Goal: Answer question/provide support: Answer question/provide support

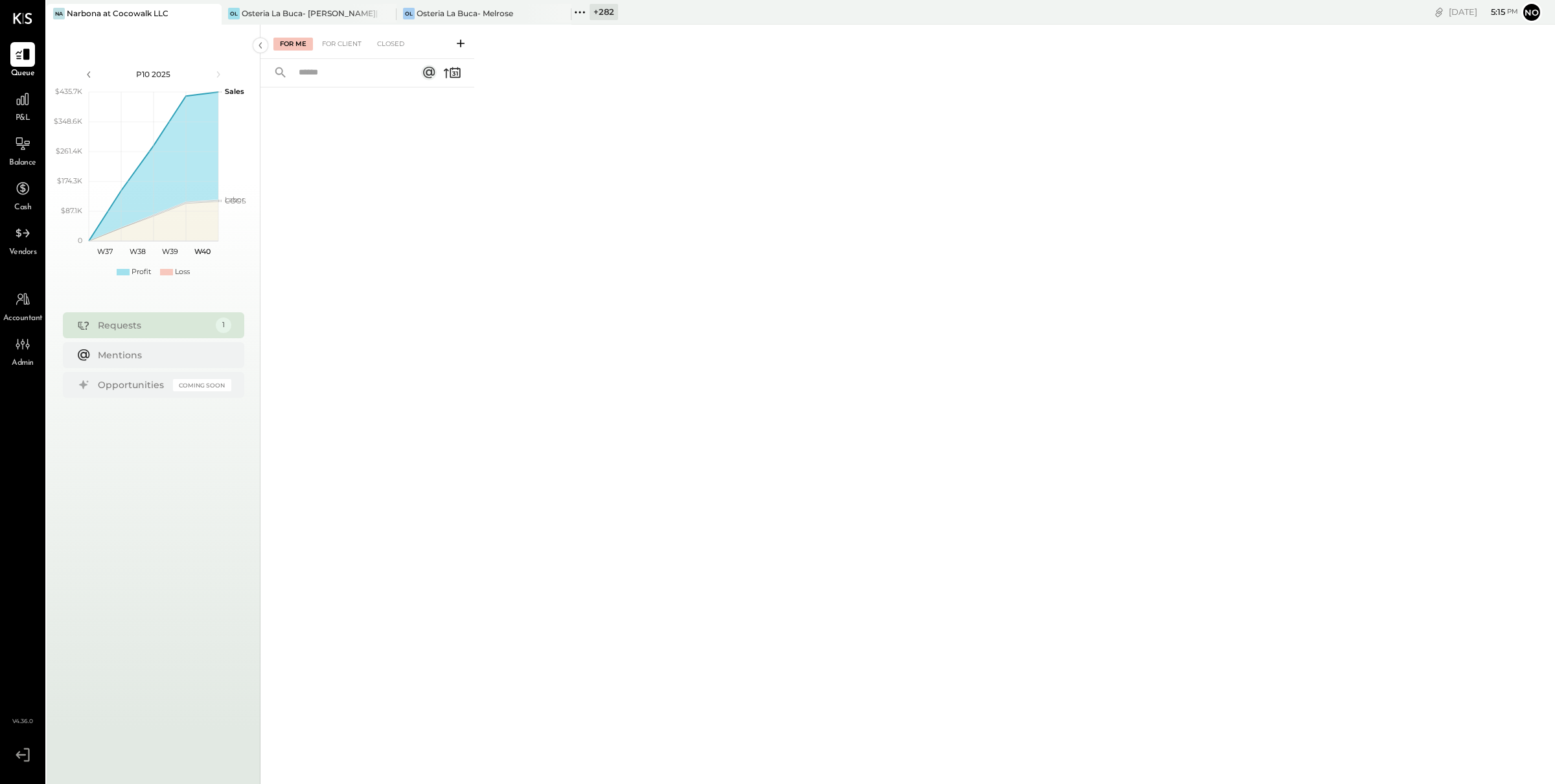
click at [578, 15] on icon at bounding box center [580, 12] width 17 height 17
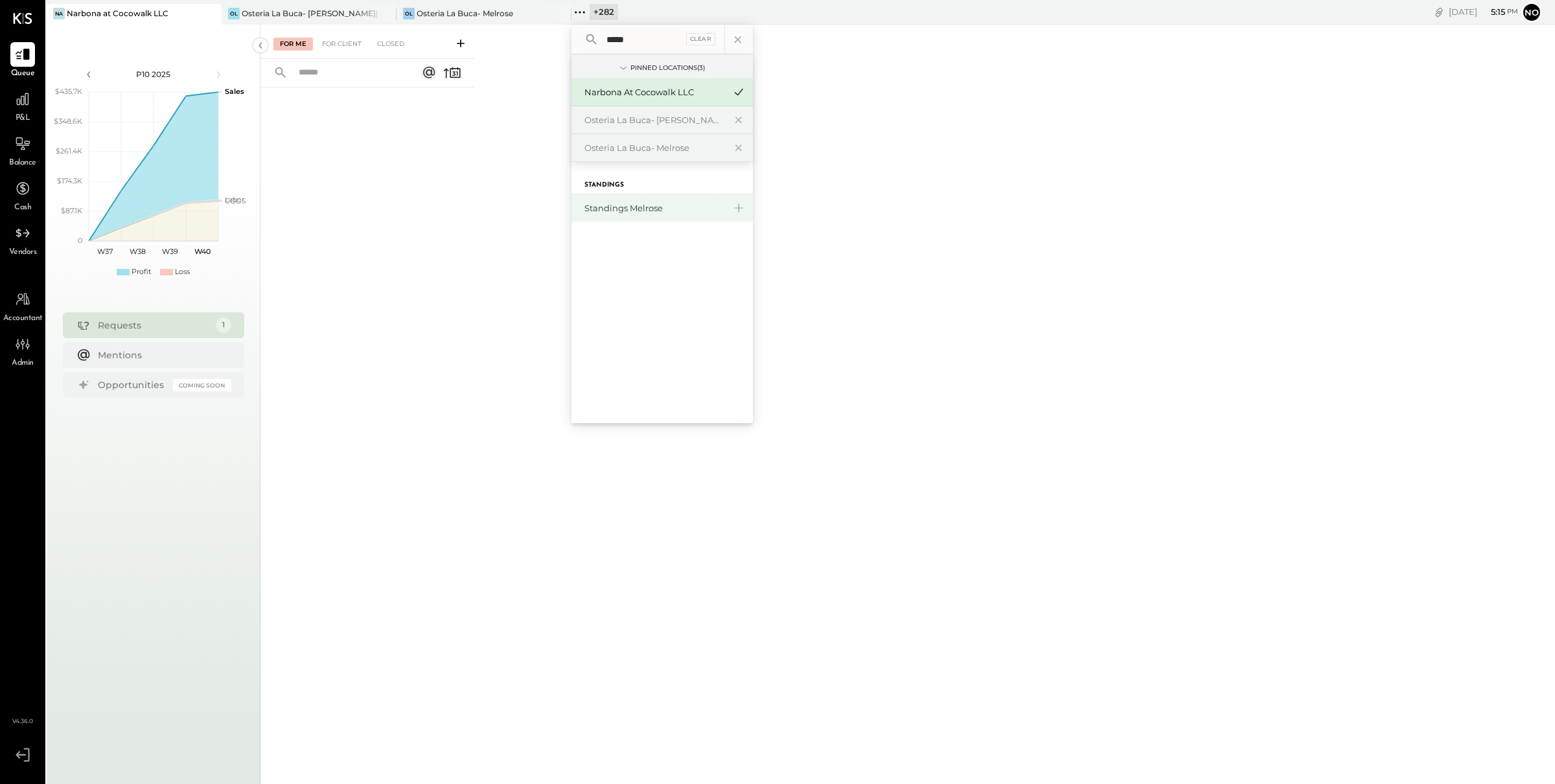
type input "*****"
click at [625, 203] on div "Standings Melrose" at bounding box center [654, 208] width 140 height 12
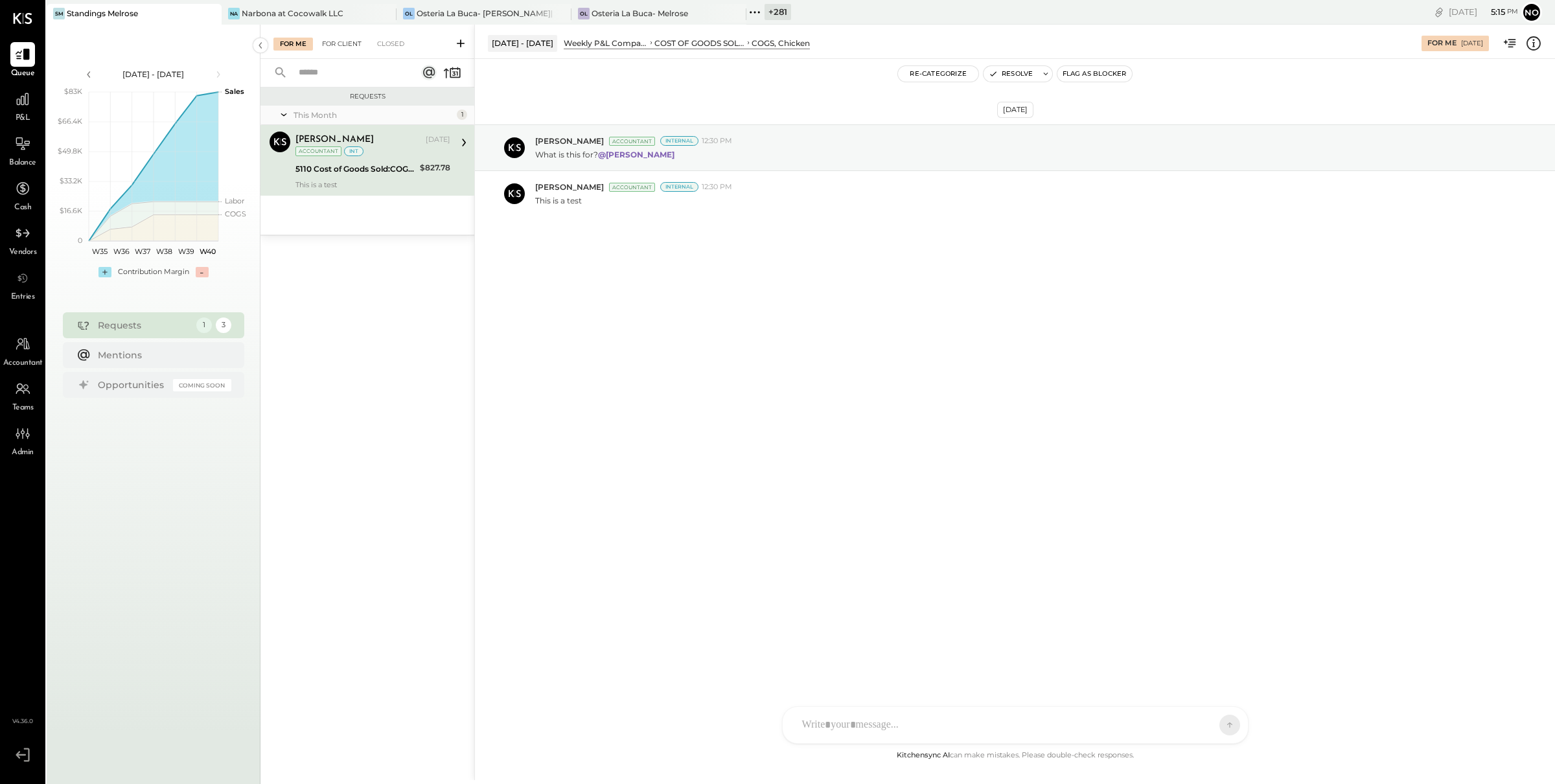
click at [344, 41] on div "For Client" at bounding box center [342, 44] width 52 height 13
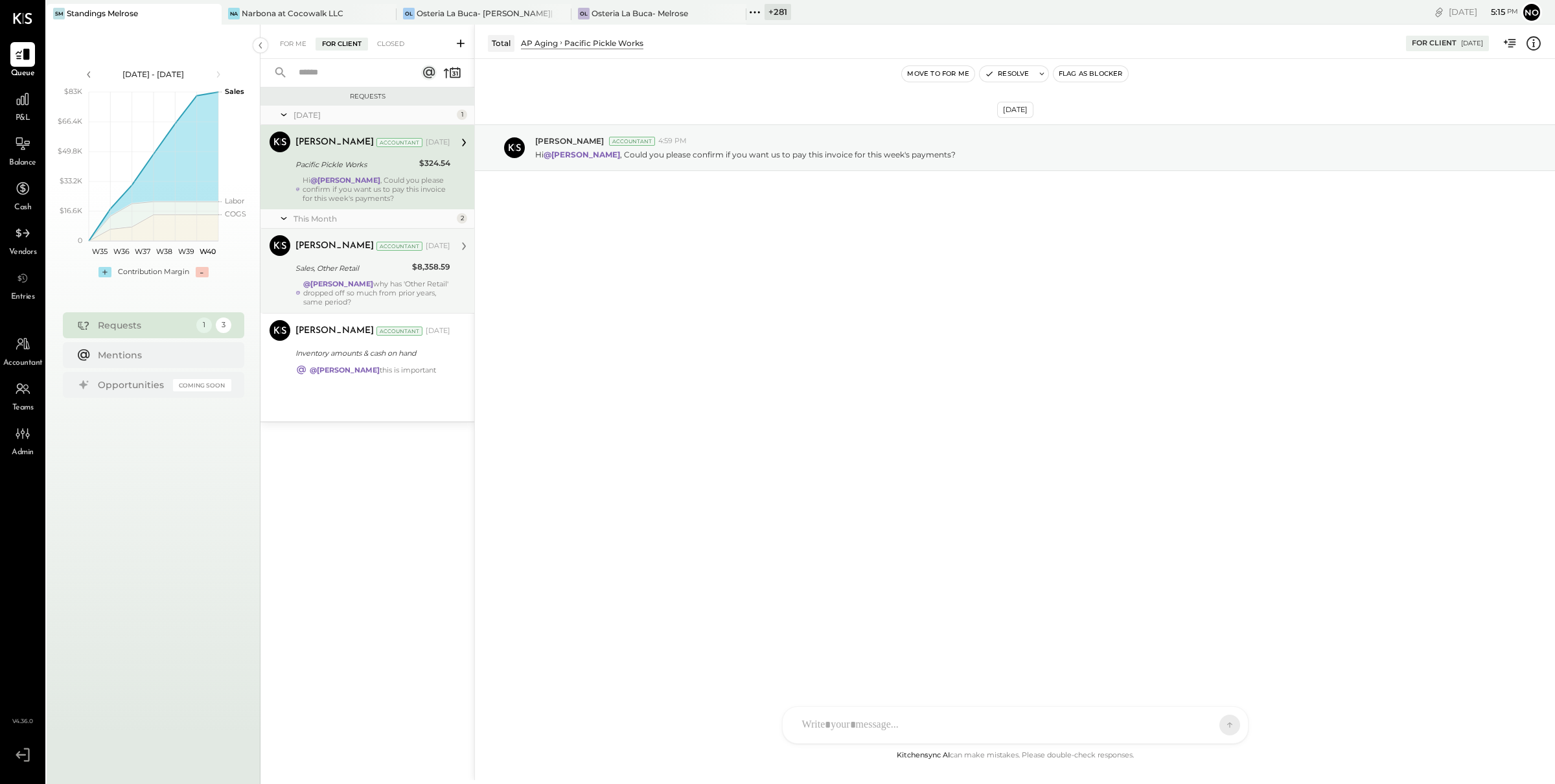
click at [357, 268] on div "Sales, Other Retail" at bounding box center [352, 268] width 113 height 13
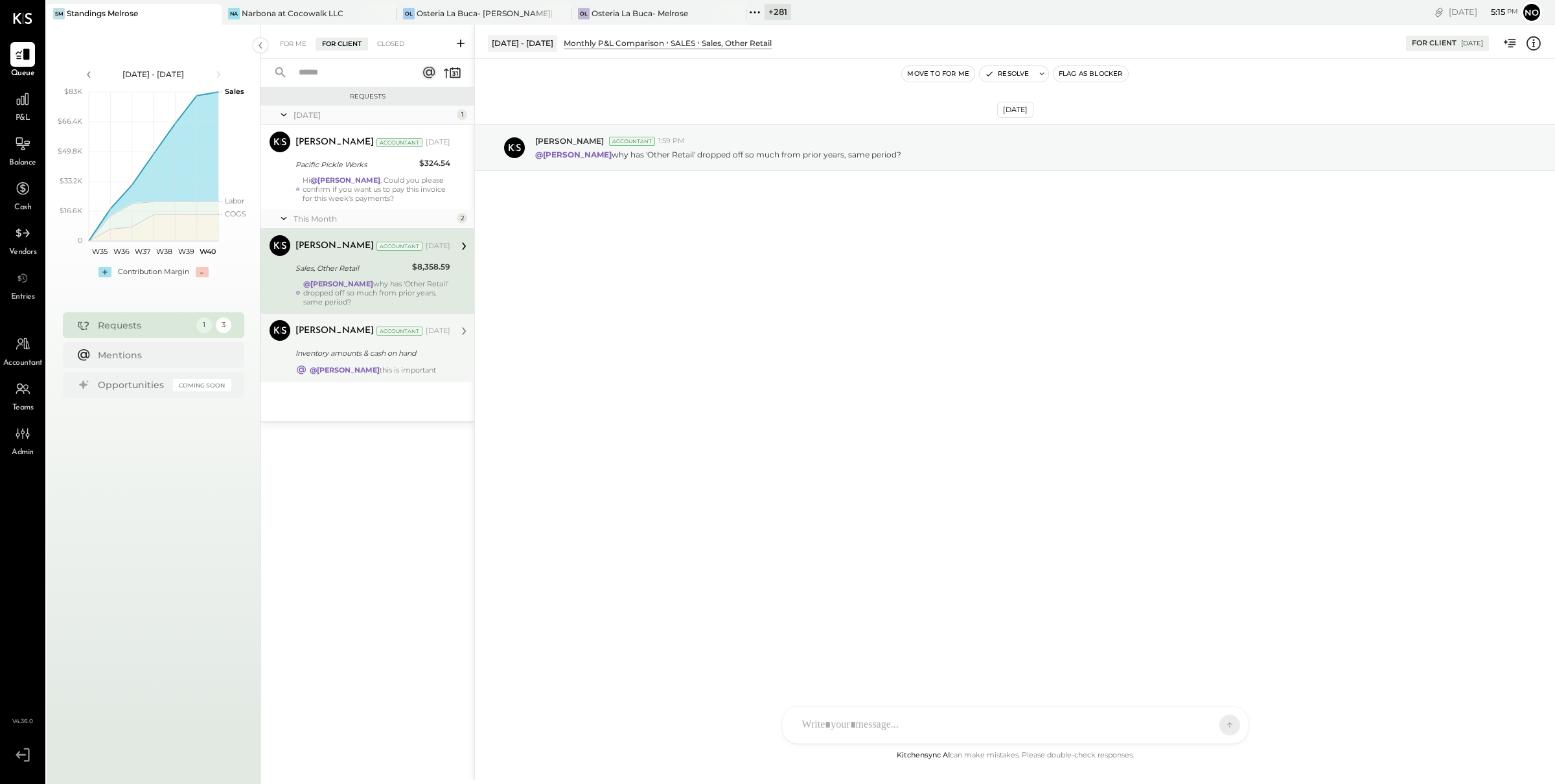
click at [348, 347] on div "Inventory amounts & cash on hand" at bounding box center [370, 353] width 151 height 13
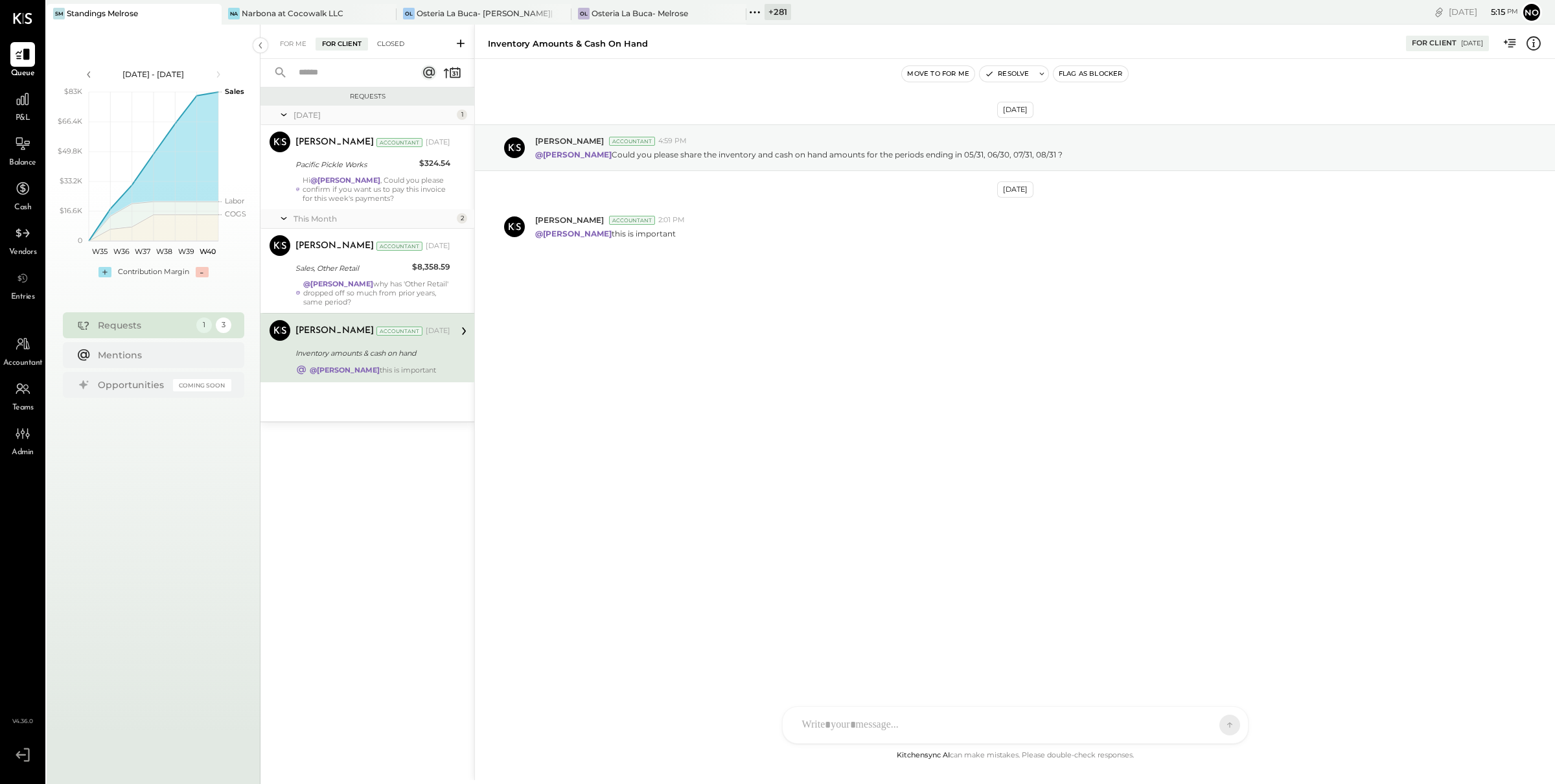
click at [392, 44] on div "Closed" at bounding box center [390, 44] width 40 height 13
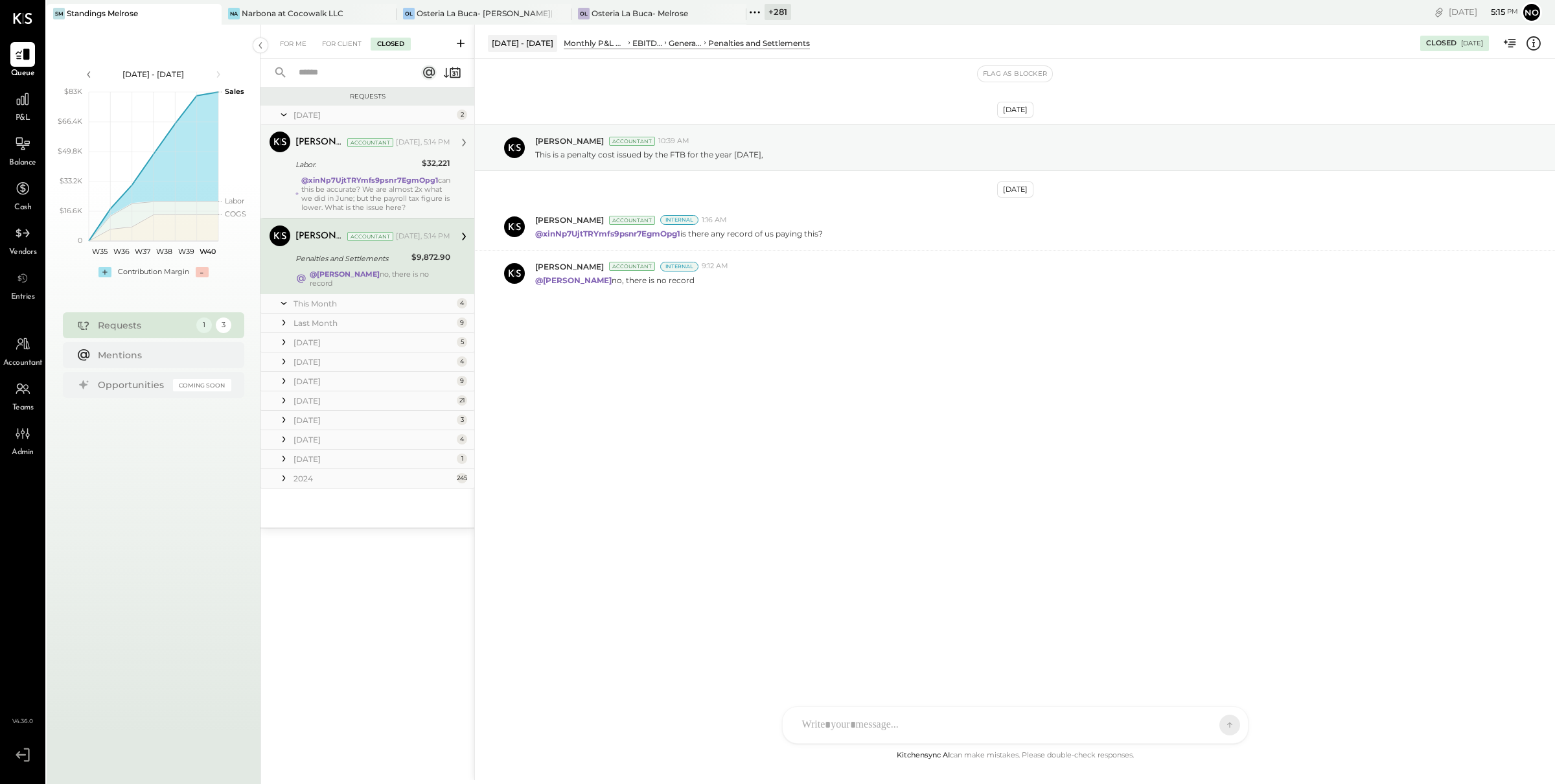
click at [376, 162] on div "Labor." at bounding box center [357, 165] width 122 height 13
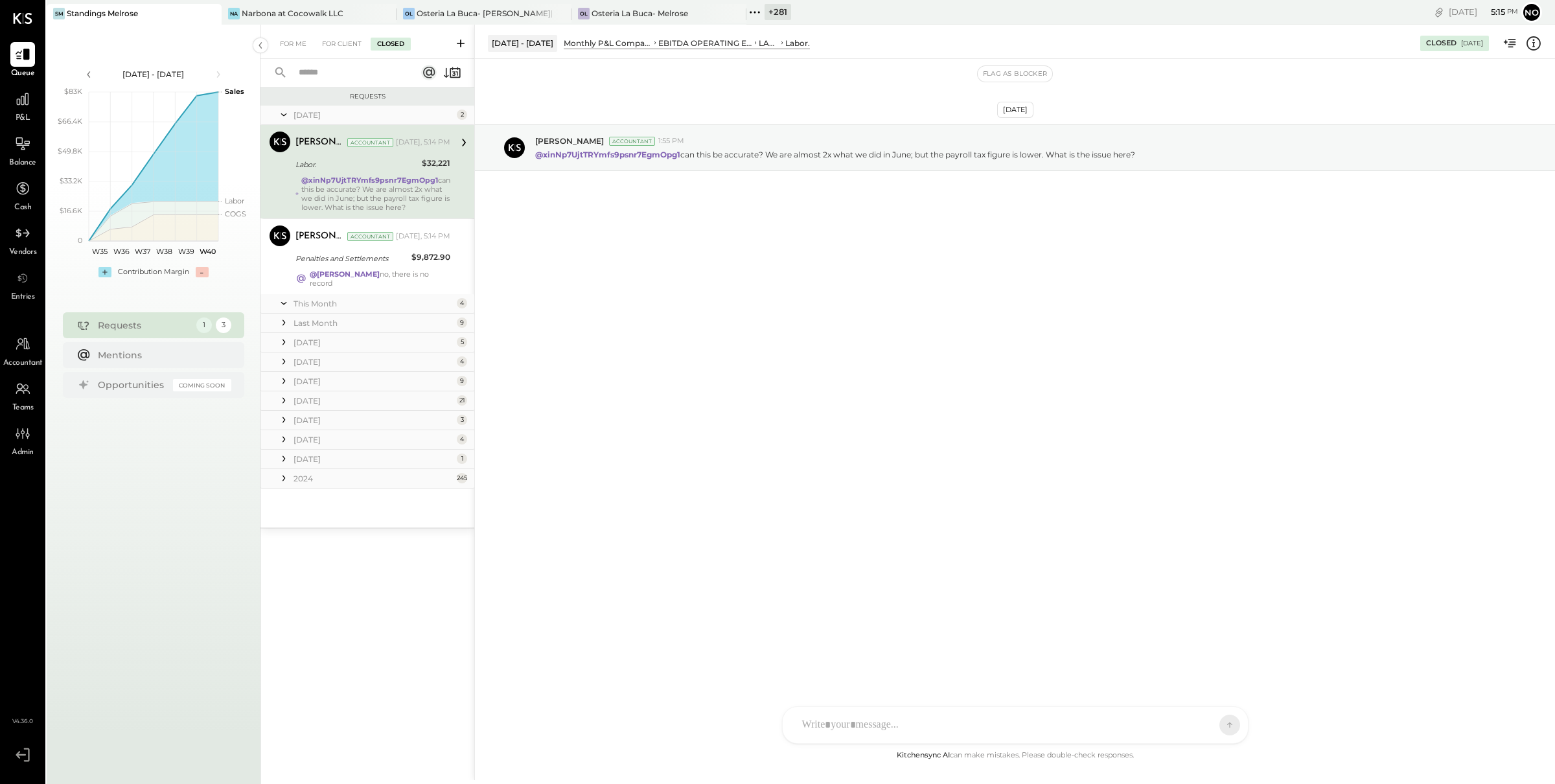
click at [1086, 707] on div at bounding box center [1016, 725] width 465 height 36
click at [1052, 717] on div "AR [PERSON_NAME] E [PERSON_NAME] ID [PERSON_NAME] Del [PERSON_NAME] [PERSON_NAM…" at bounding box center [1016, 689] width 467 height 109
click at [1180, 726] on span "REOPEN" at bounding box center [1181, 725] width 37 height 11
click at [290, 46] on div "For Me" at bounding box center [293, 44] width 39 height 13
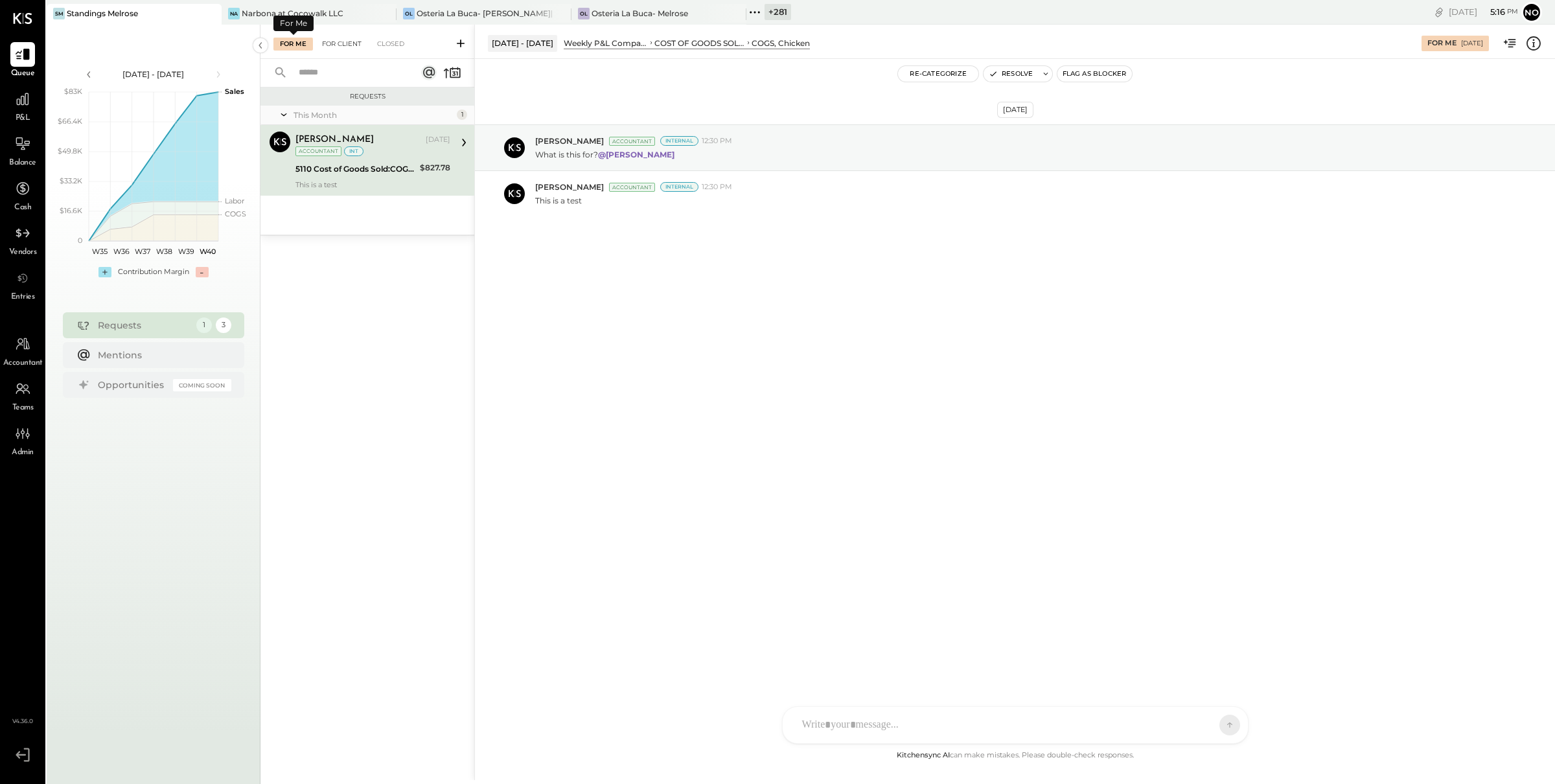
click at [339, 38] on div "For Client" at bounding box center [342, 44] width 52 height 13
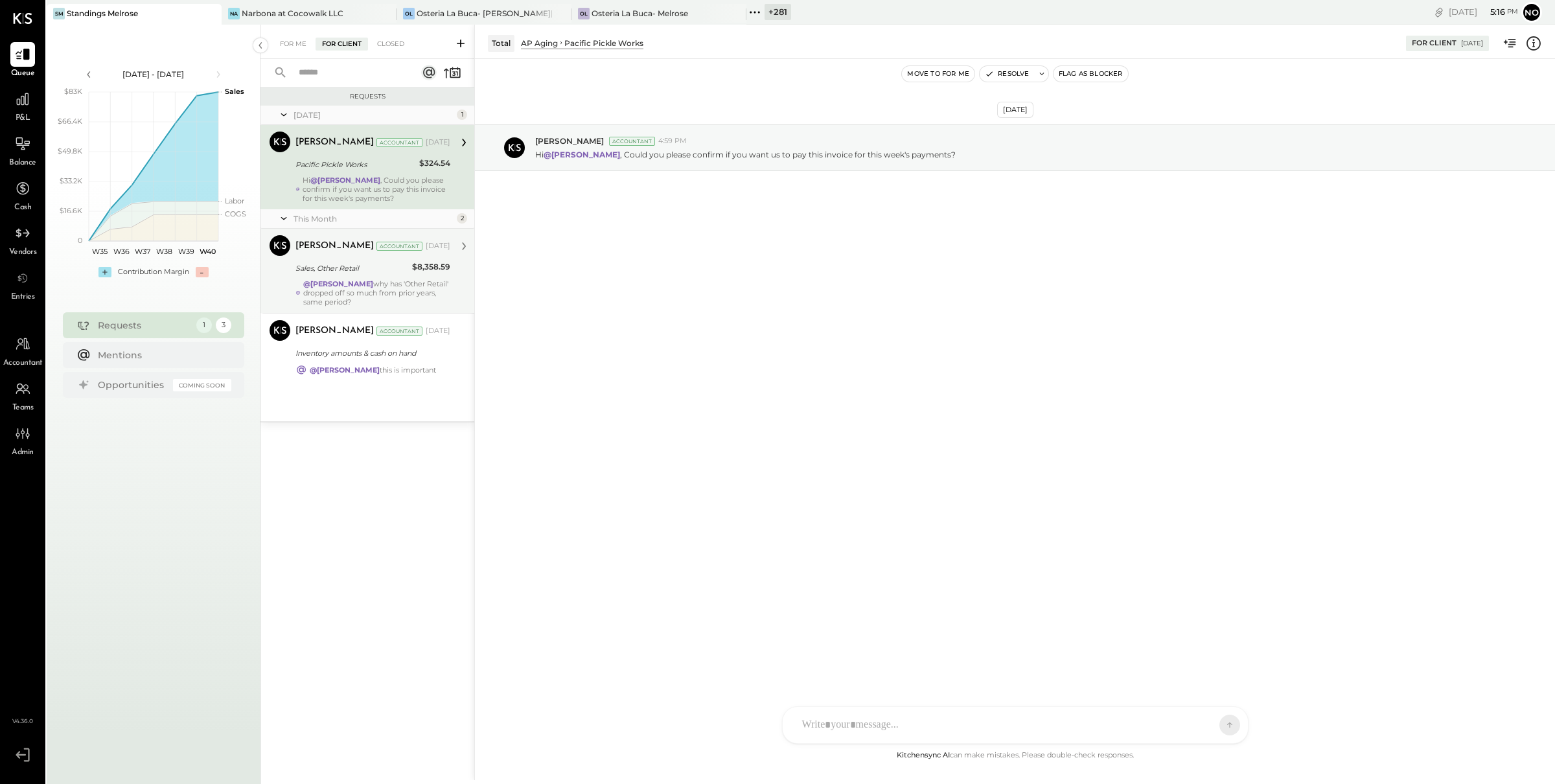
click at [337, 277] on div "[PERSON_NAME] Accountant [DATE] Sales, Other Retail $8,358.59 @[PERSON_NAME] wh…" at bounding box center [373, 270] width 155 height 71
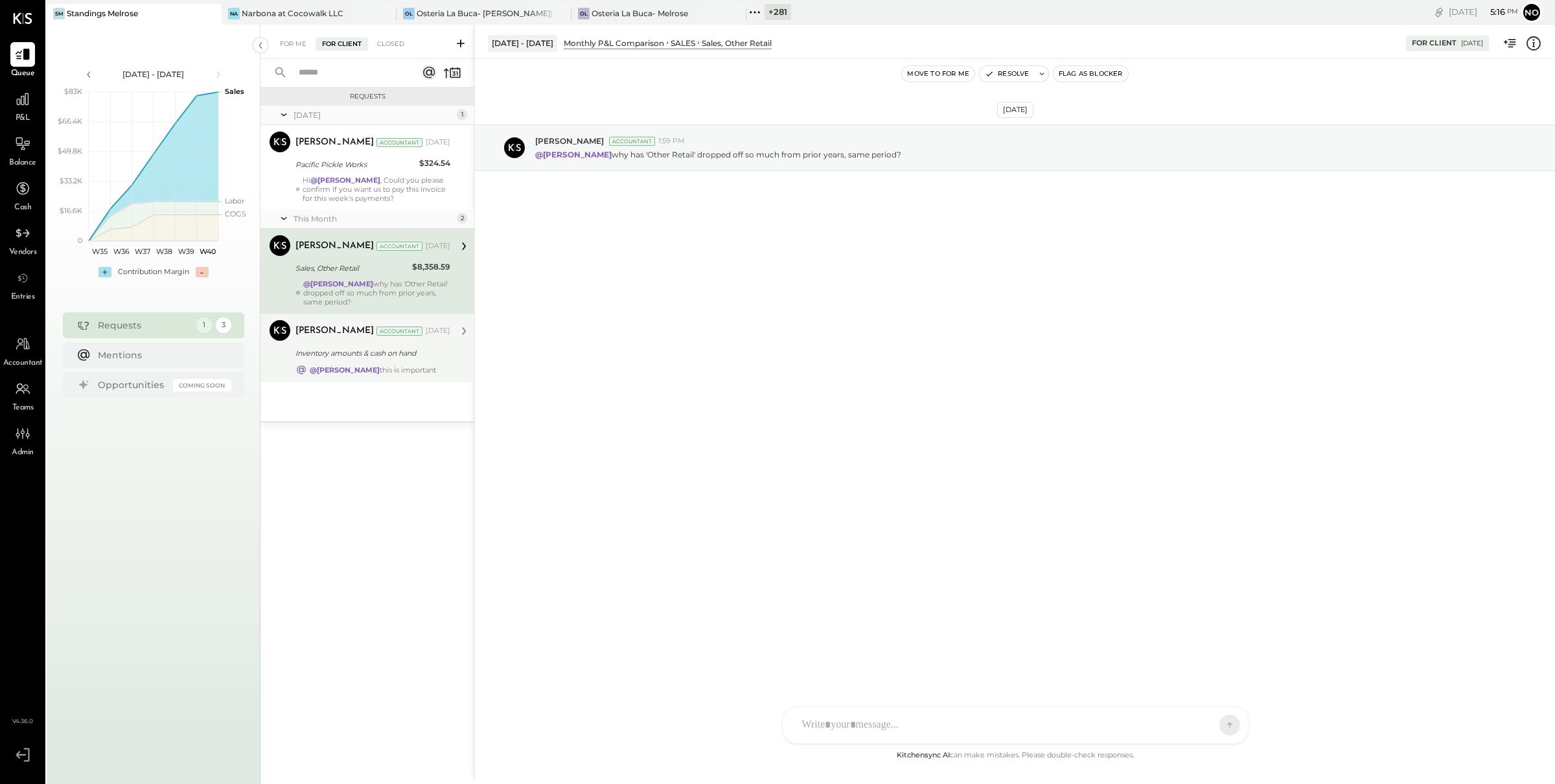
click at [336, 350] on div "Inventory amounts & cash on hand" at bounding box center [370, 353] width 151 height 13
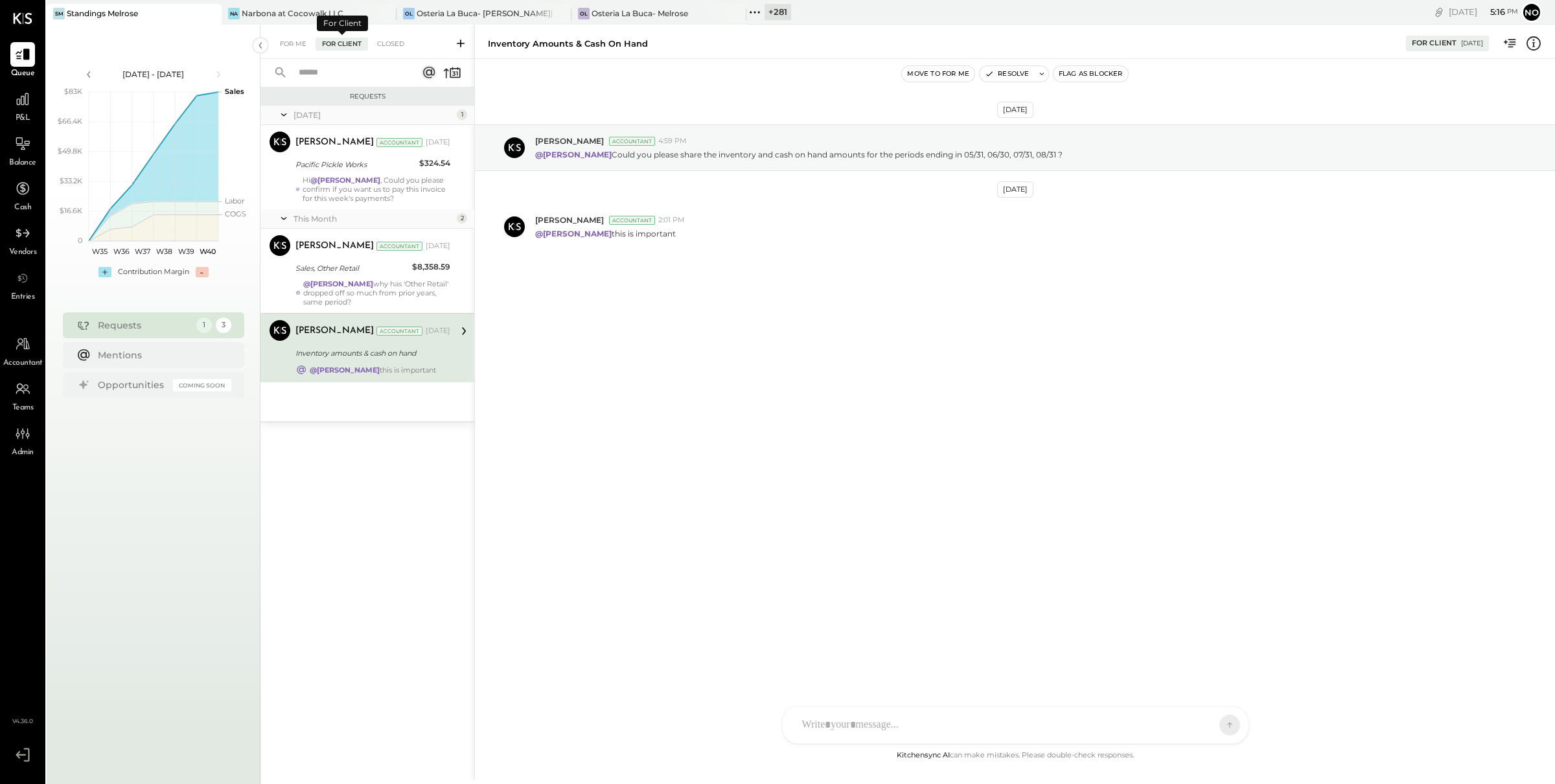
click at [331, 44] on div "For Client" at bounding box center [342, 44] width 52 height 13
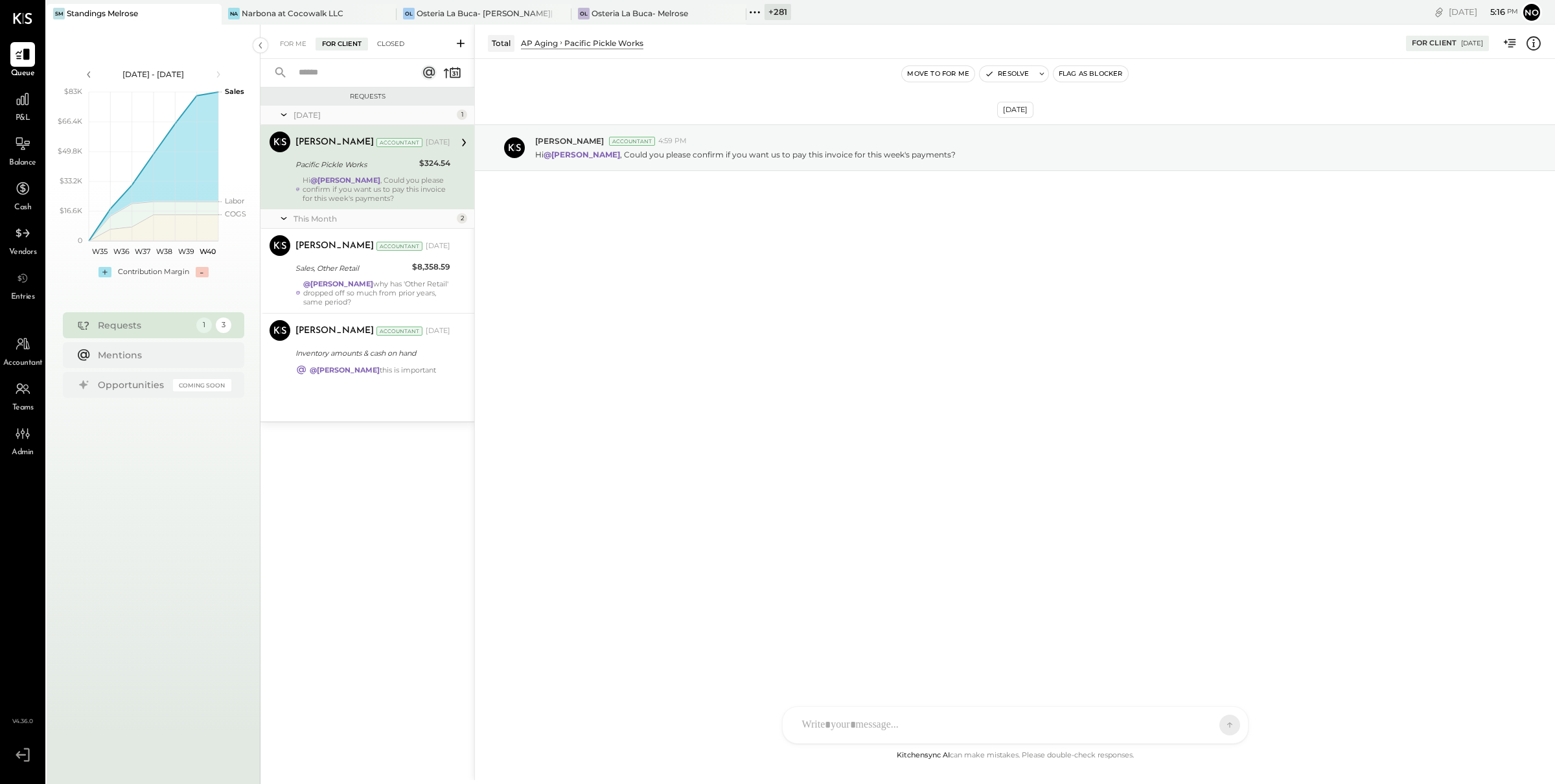
click at [396, 47] on div "Closed" at bounding box center [390, 44] width 40 height 13
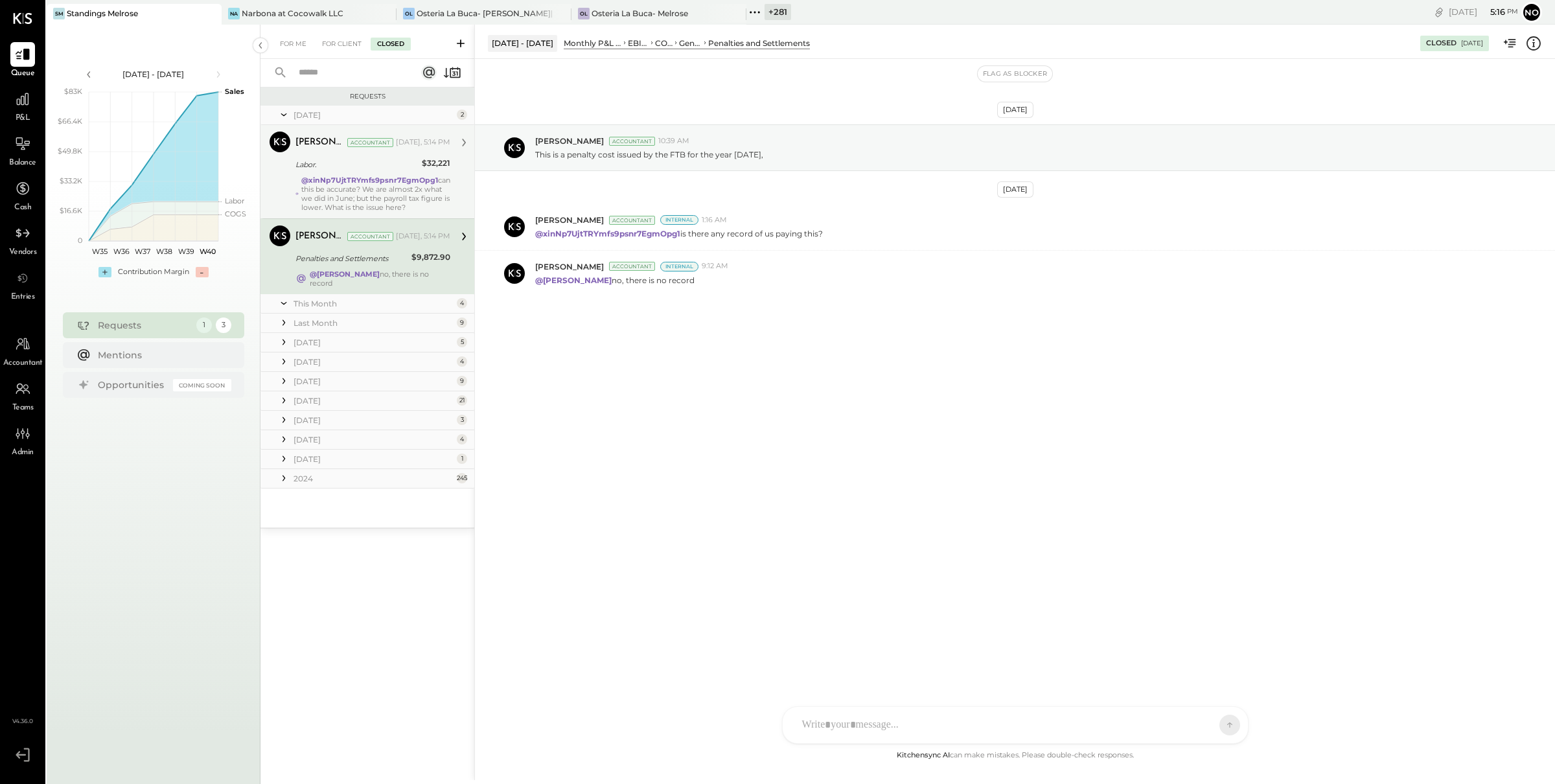
click at [371, 192] on div "@xinNp7UjtTRYmfs9psnr7EgmOpg1 can this be accurate? We are almost 2x what we di…" at bounding box center [375, 193] width 149 height 36
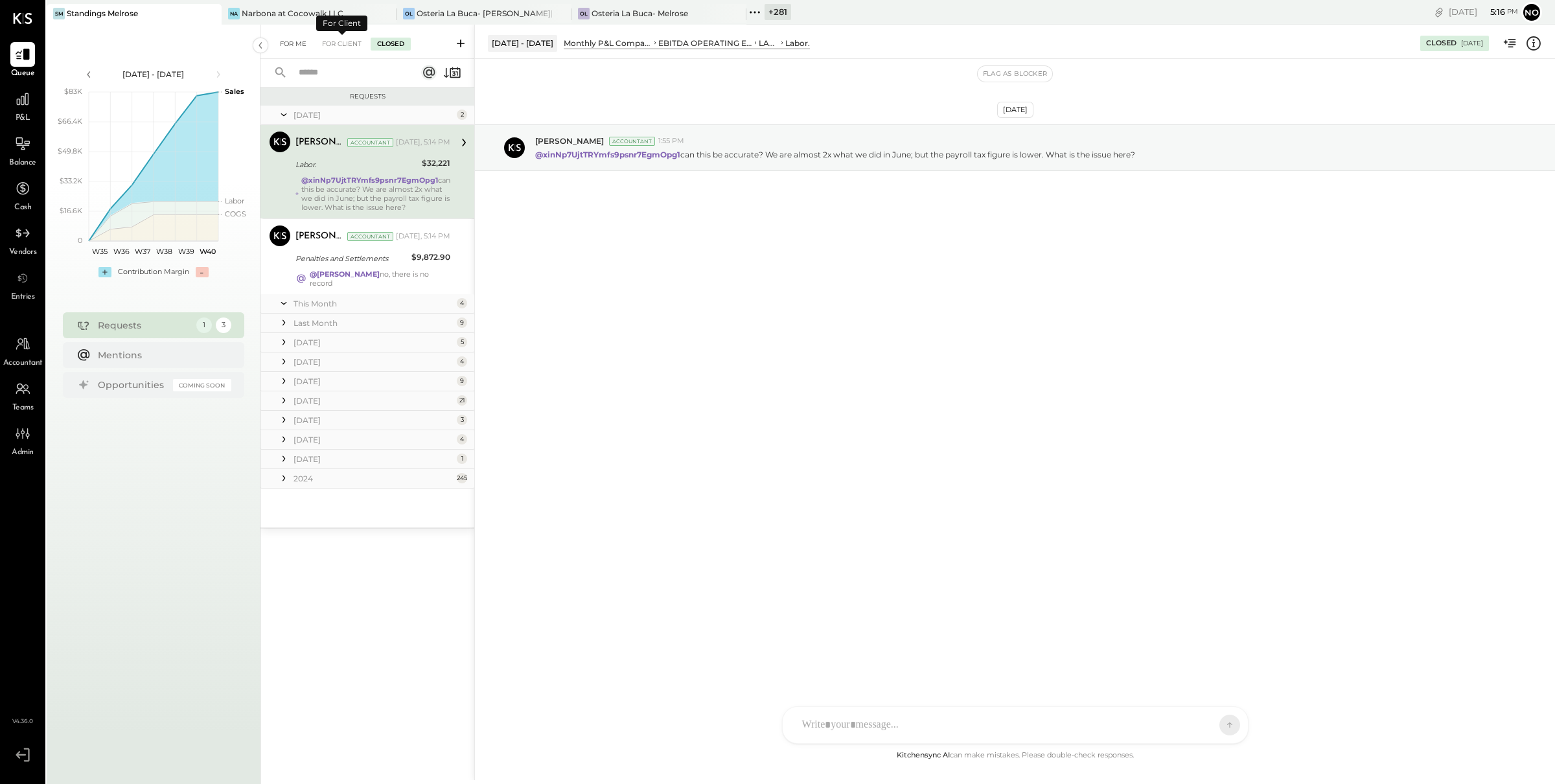
click at [302, 45] on div "For Me" at bounding box center [293, 44] width 39 height 13
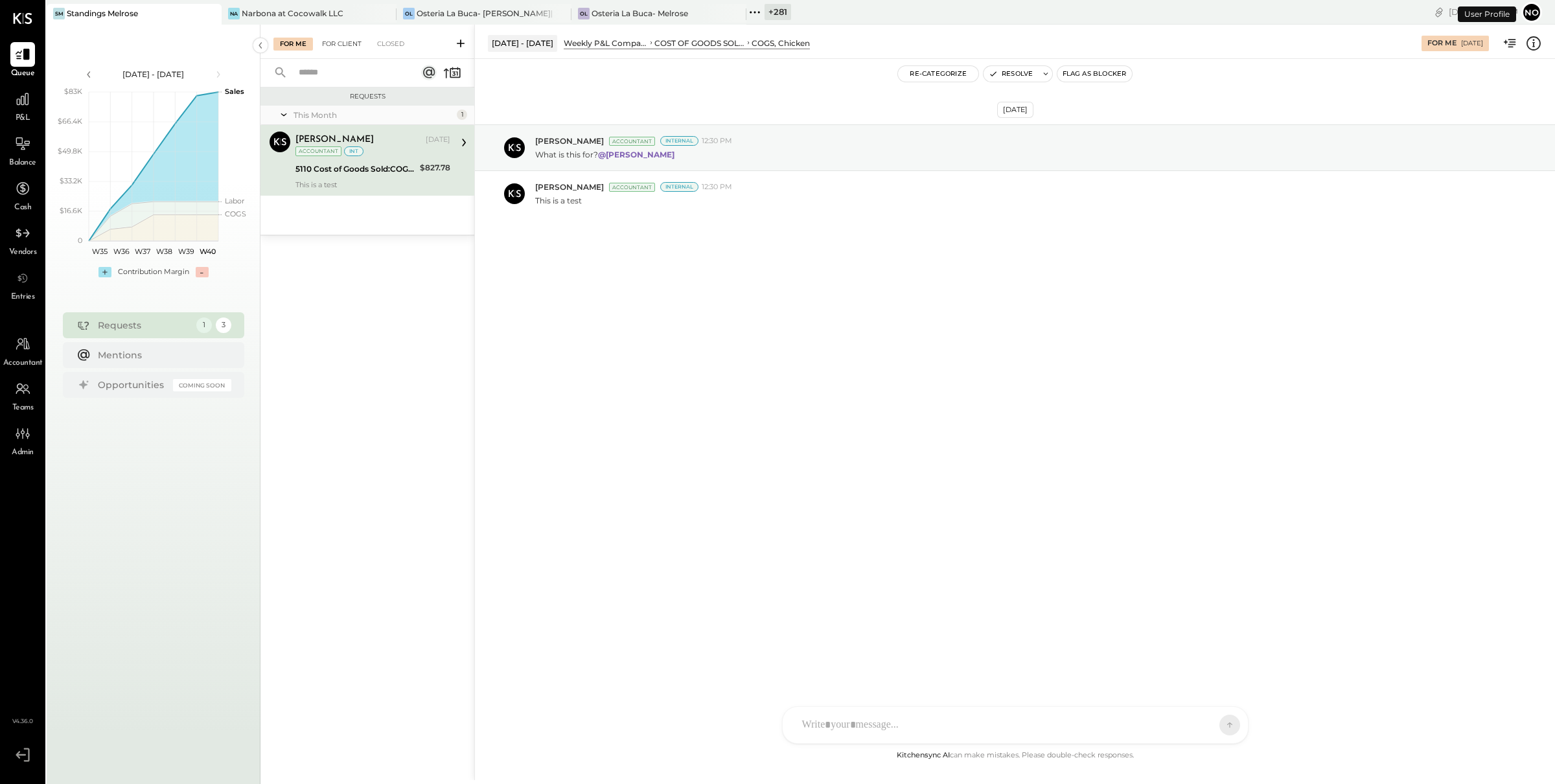
click at [337, 42] on div "For Client" at bounding box center [342, 44] width 52 height 13
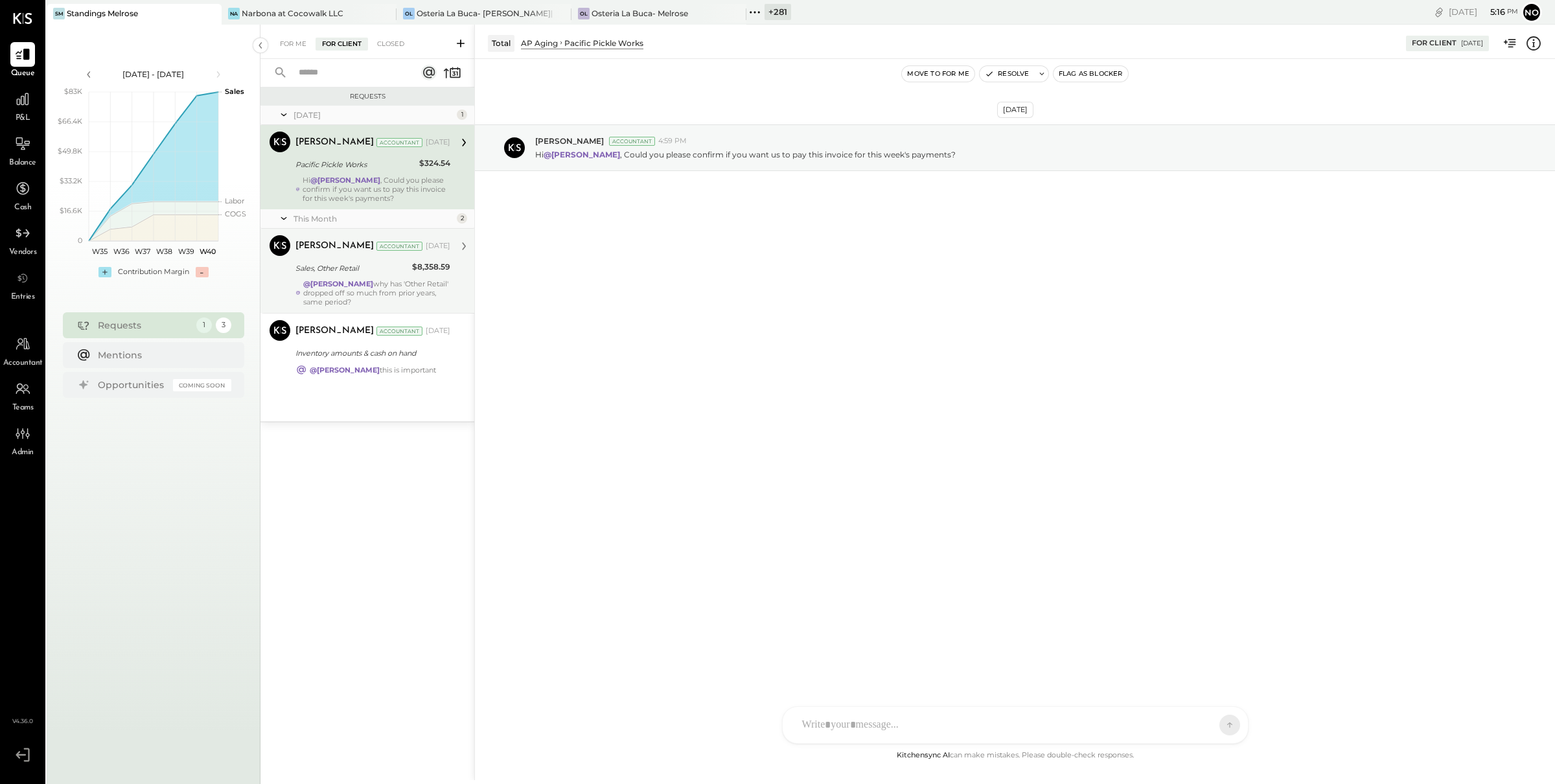
click at [330, 268] on div "Sales, Other Retail" at bounding box center [352, 268] width 113 height 13
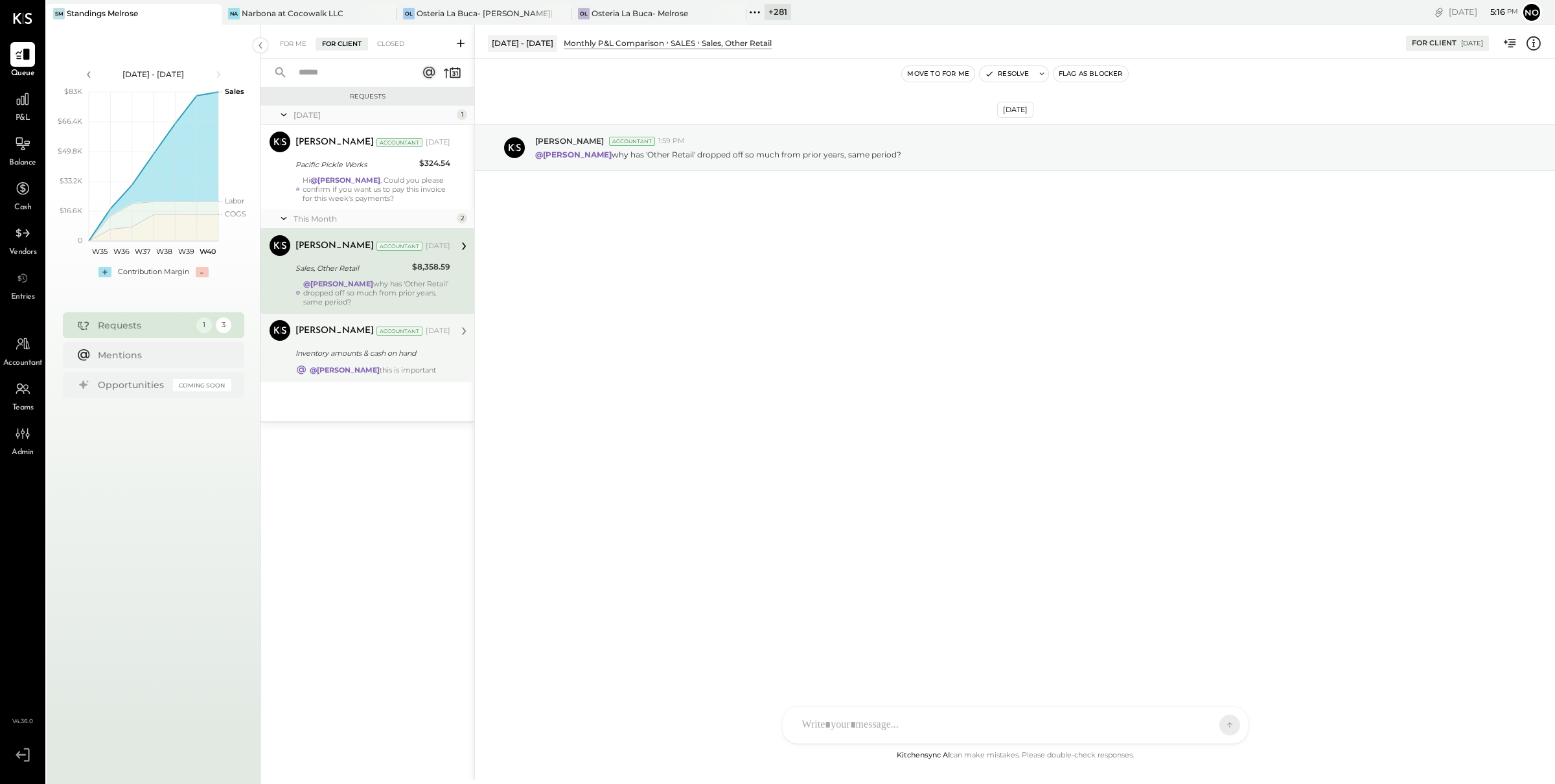
click at [326, 366] on div "@jose this is important" at bounding box center [373, 370] width 155 height 11
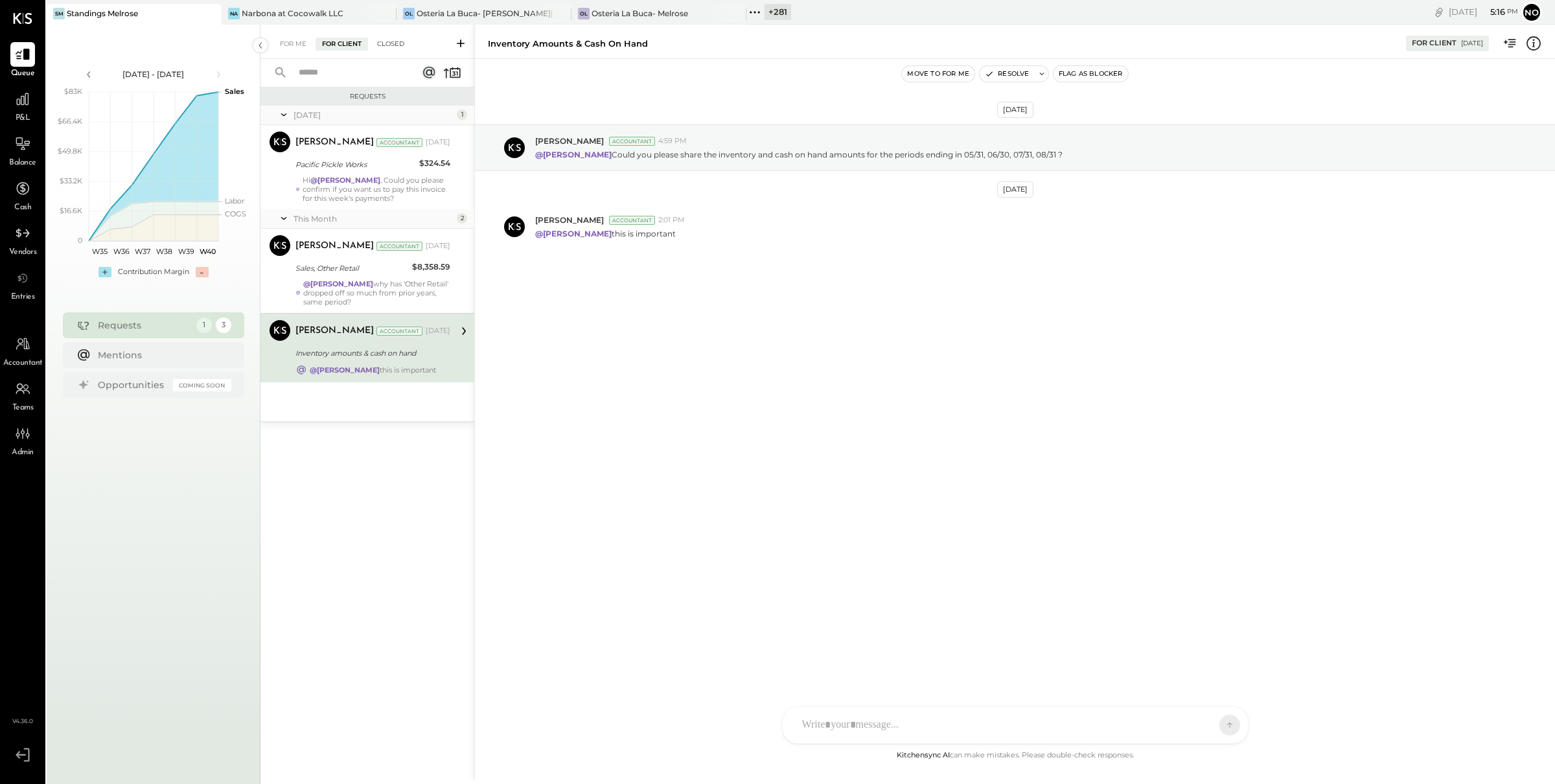
click at [396, 38] on div "Closed" at bounding box center [390, 44] width 40 height 13
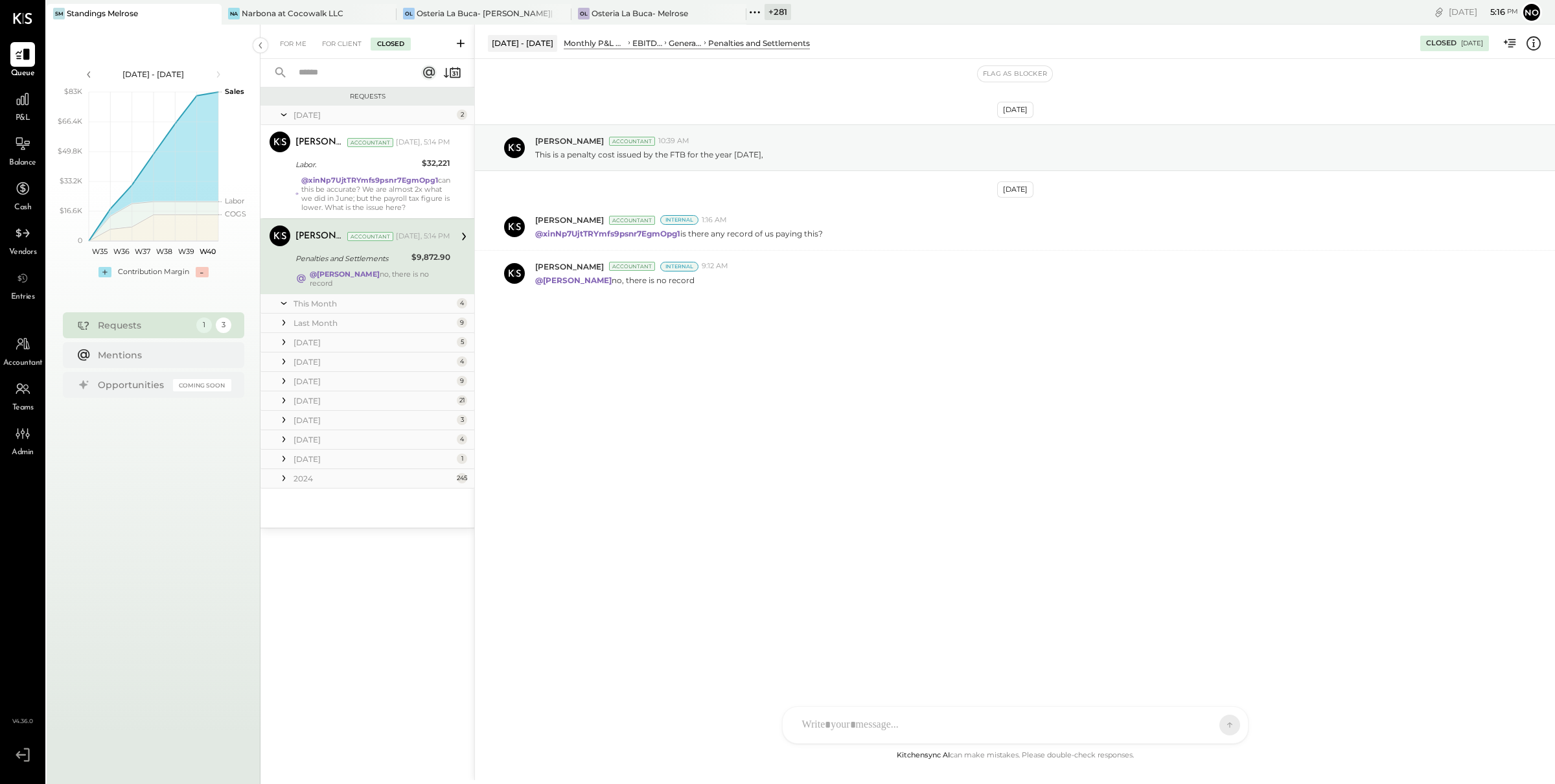
click at [361, 252] on div "Penalties and Settlements" at bounding box center [351, 259] width 112 height 13
click at [1123, 723] on div "AR [PERSON_NAME] E [PERSON_NAME] ID [PERSON_NAME] Del [PERSON_NAME] [PERSON_NAM…" at bounding box center [1016, 689] width 467 height 109
click at [1178, 726] on span "REOPEN" at bounding box center [1181, 725] width 37 height 11
click at [1219, 721] on icon at bounding box center [1219, 725] width 11 height 13
click at [1219, 726] on icon at bounding box center [1219, 725] width 11 height 13
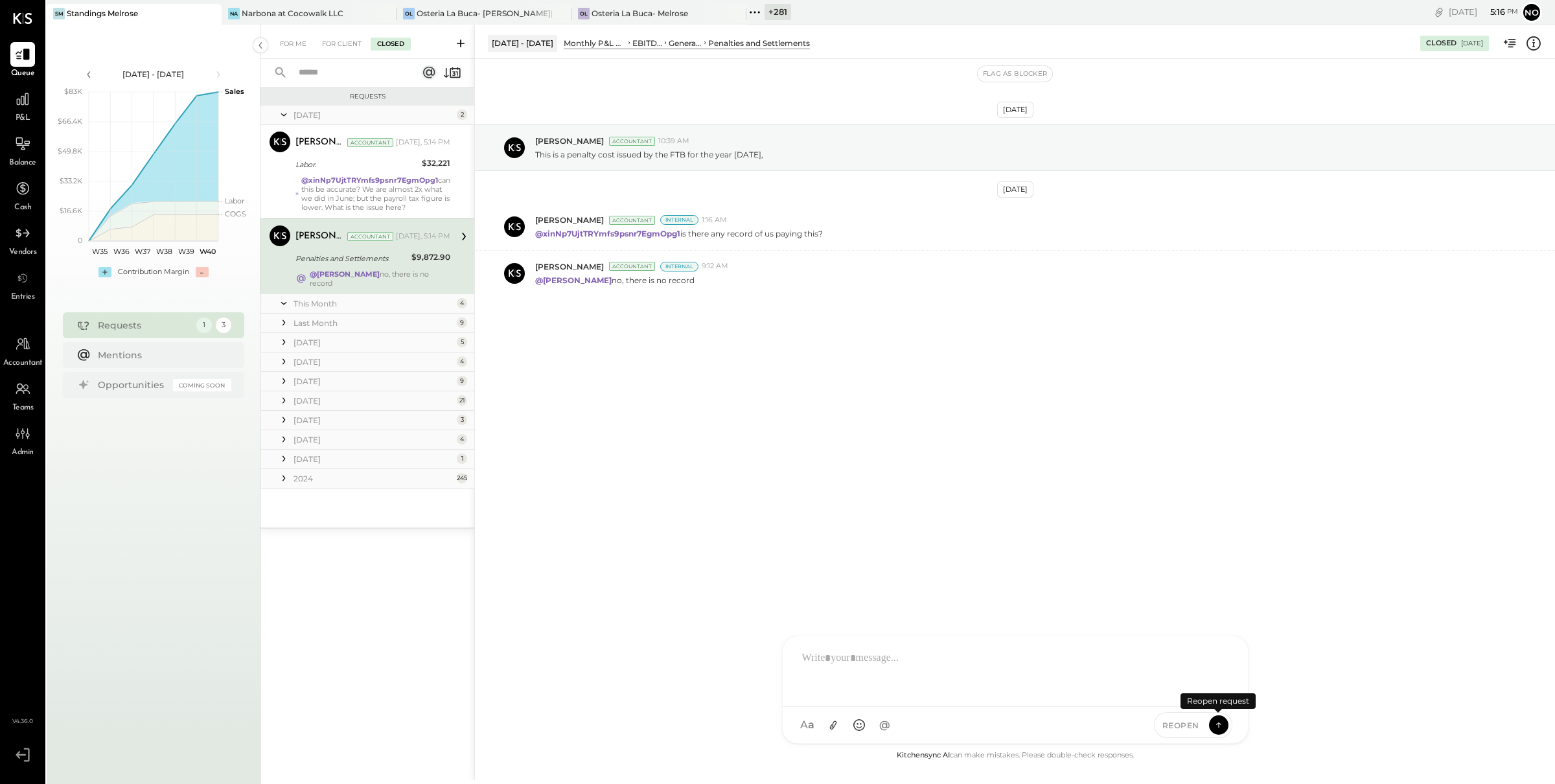
click at [1219, 726] on icon at bounding box center [1219, 725] width 11 height 13
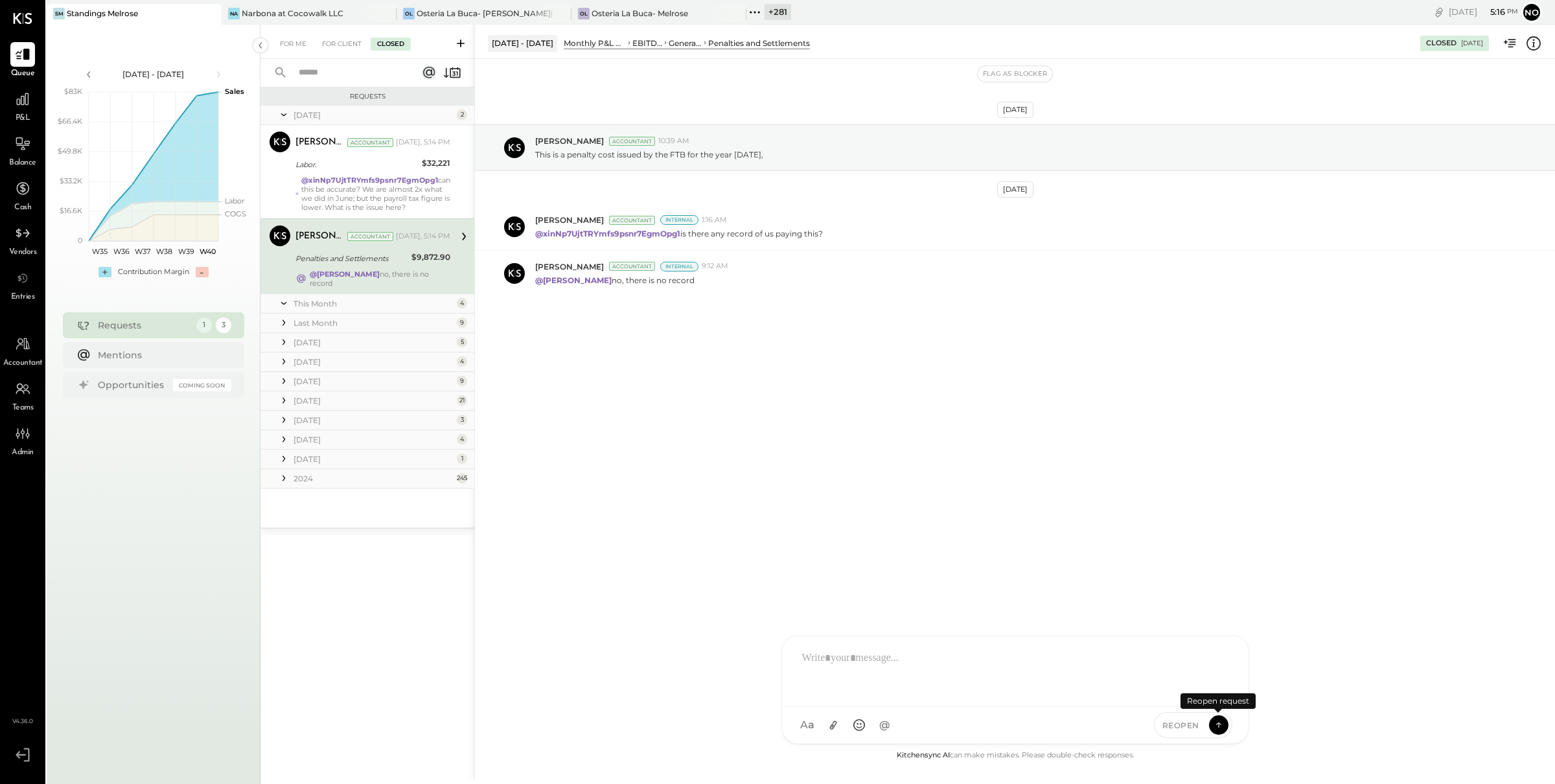
click at [1219, 726] on icon at bounding box center [1219, 725] width 11 height 13
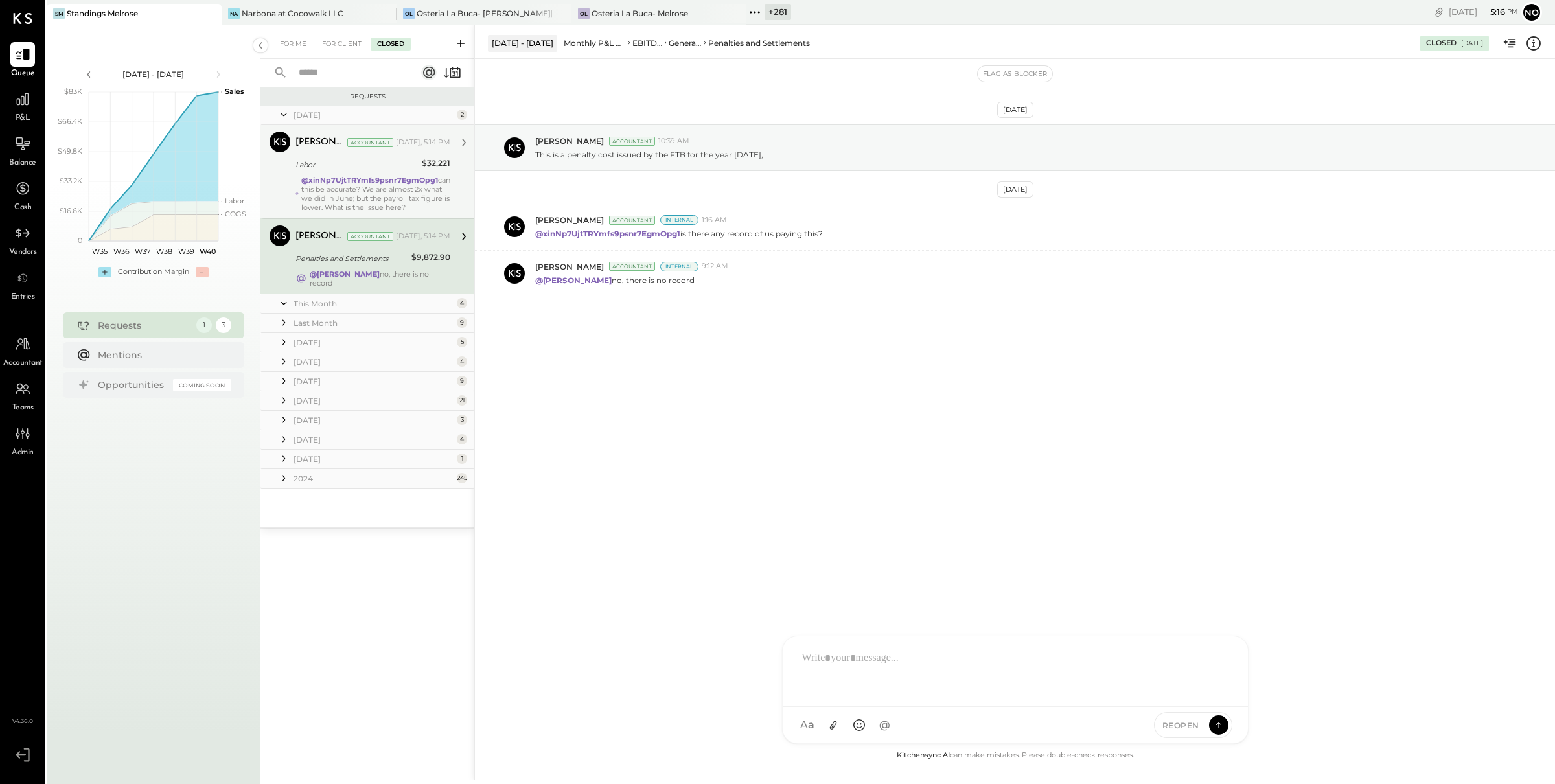
click at [388, 191] on div "@xinNp7UjtTRYmfs9psnr7EgmOpg1 can this be accurate? We are almost 2x what we di…" at bounding box center [375, 193] width 149 height 36
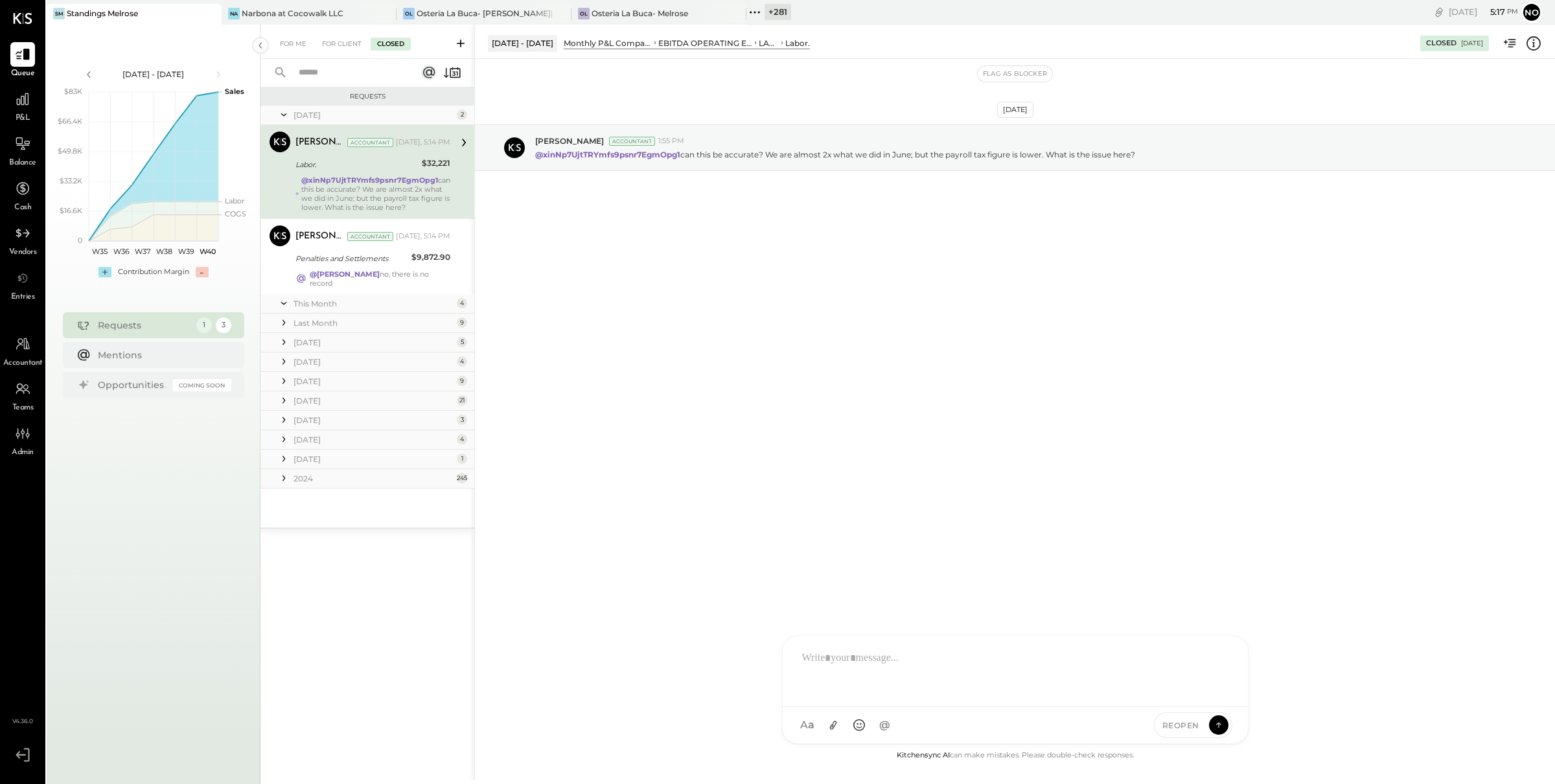
click at [1220, 722] on icon at bounding box center [1219, 725] width 11 height 13
click at [1185, 729] on span "REOPEN" at bounding box center [1181, 725] width 37 height 11
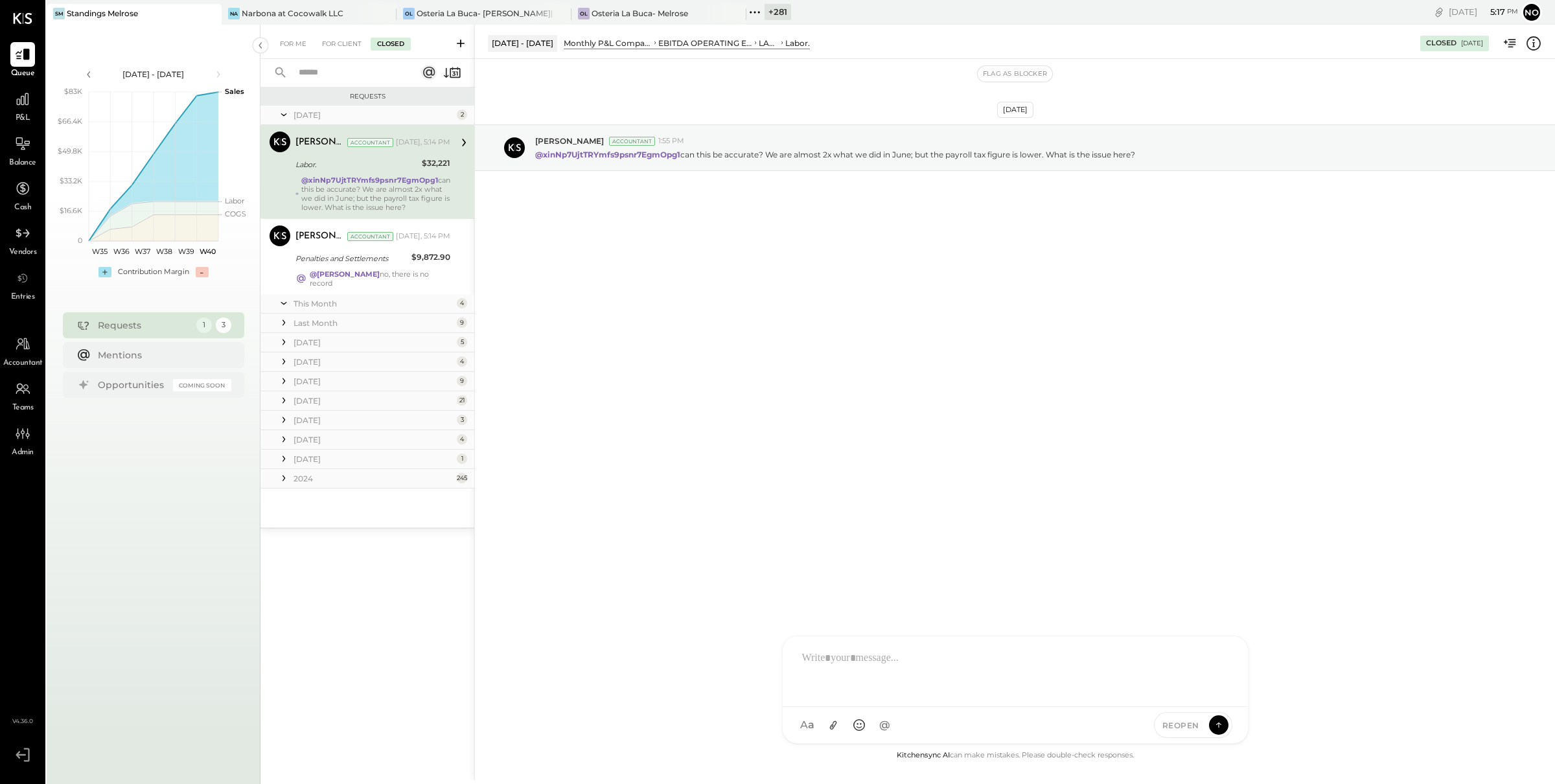
click at [1185, 729] on span "REOPEN" at bounding box center [1181, 725] width 37 height 11
click at [915, 675] on div at bounding box center [1015, 671] width 440 height 52
type input "*****"
click at [888, 668] on span "[PERSON_NAME]" at bounding box center [907, 666] width 102 height 12
click at [663, 286] on div "Sep 11th, 2025 Alex Racioppi Accountant 1:55 PM @xinNp7UjtTRYmfs9psnr7EgmOpg1 c…" at bounding box center [1015, 403] width 1080 height 689
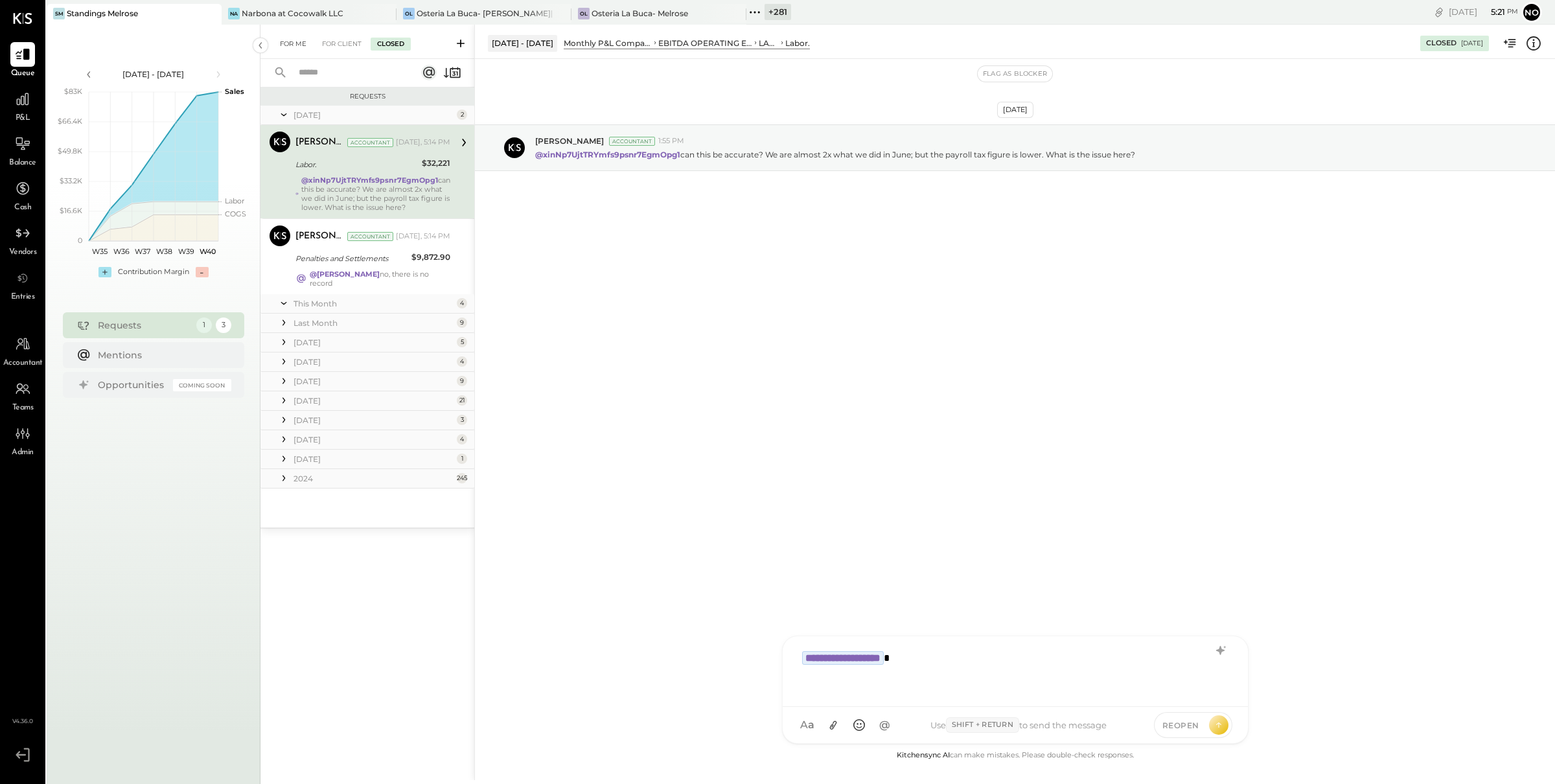
click at [289, 46] on div "For Me" at bounding box center [293, 44] width 39 height 13
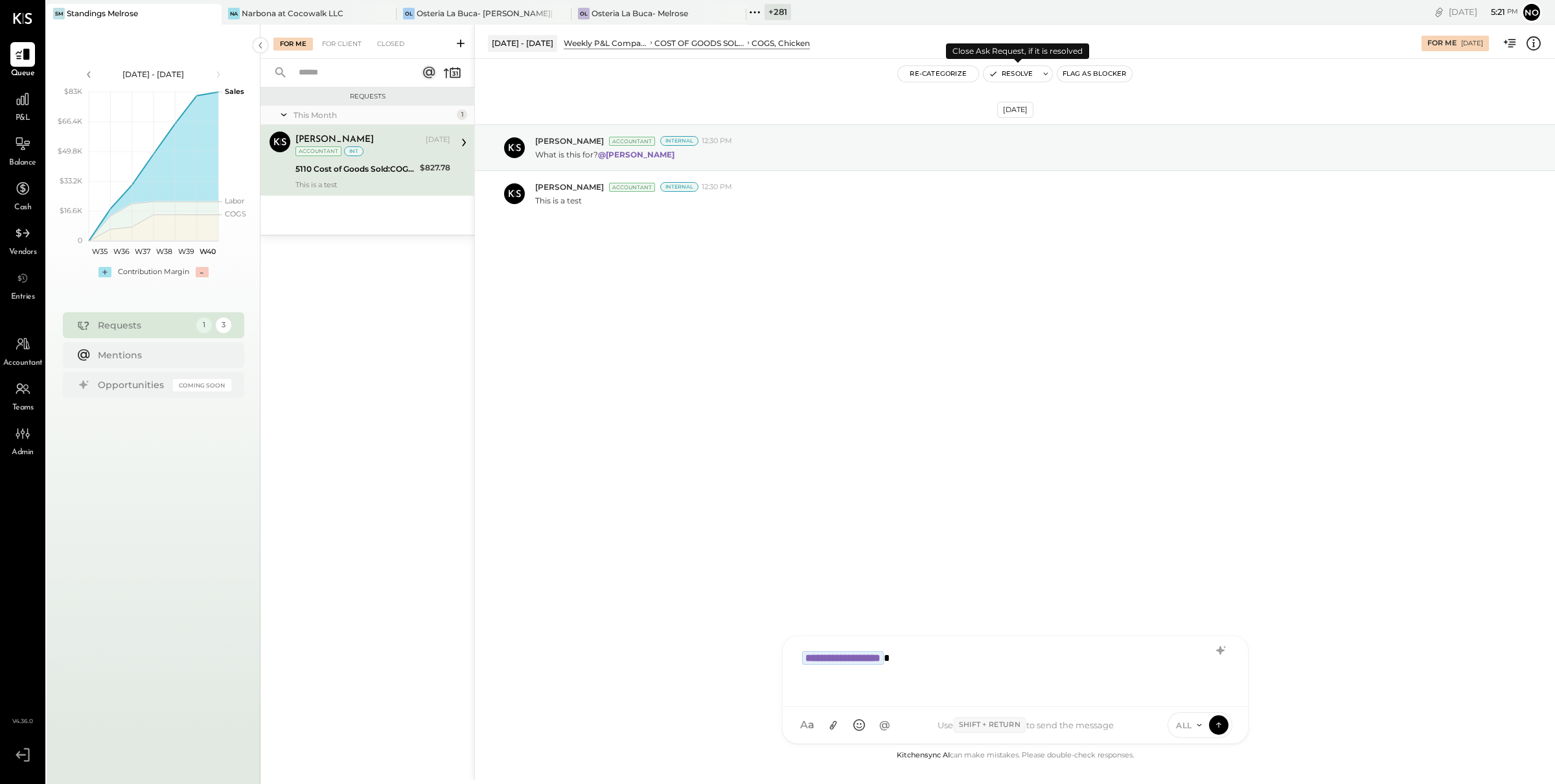
click at [1015, 76] on button "Resolve" at bounding box center [1011, 73] width 55 height 16
